Goal: Navigation & Orientation: Find specific page/section

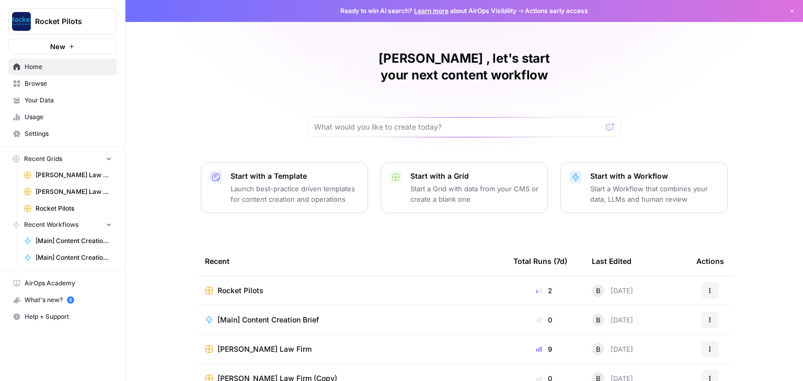
click at [30, 82] on span "Browse" at bounding box center [68, 83] width 87 height 9
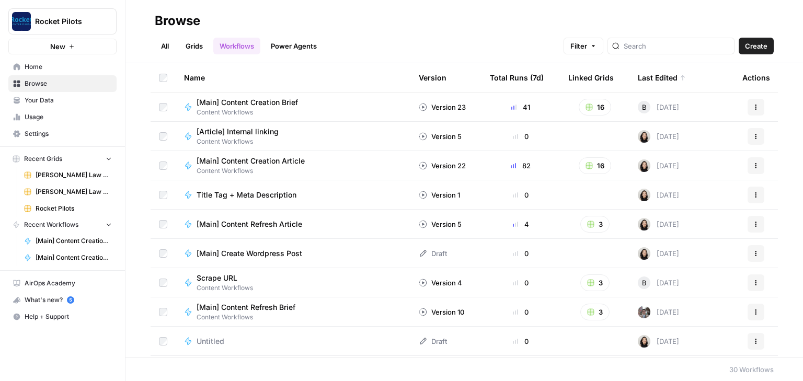
click at [35, 98] on span "Your Data" at bounding box center [68, 100] width 87 height 9
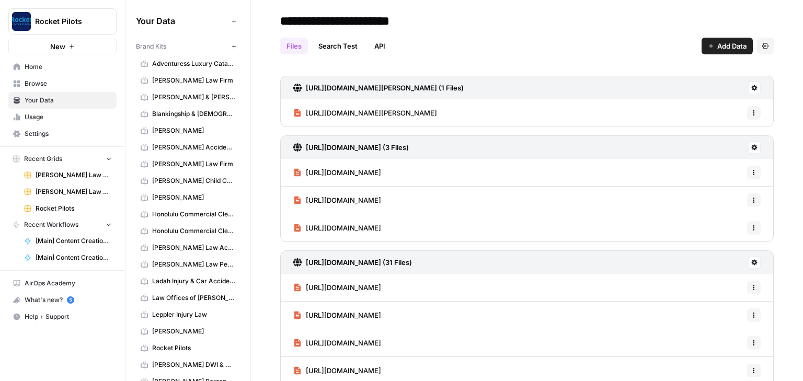
click at [166, 343] on span "Rocket Pilots" at bounding box center [193, 347] width 83 height 9
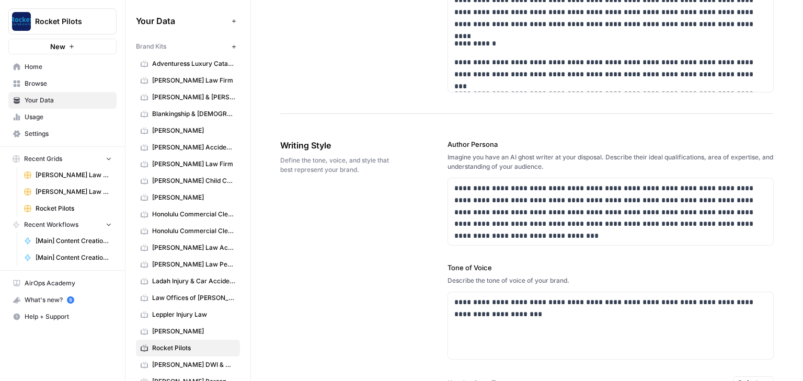
scroll to position [700, 0]
